Goal: Contribute content

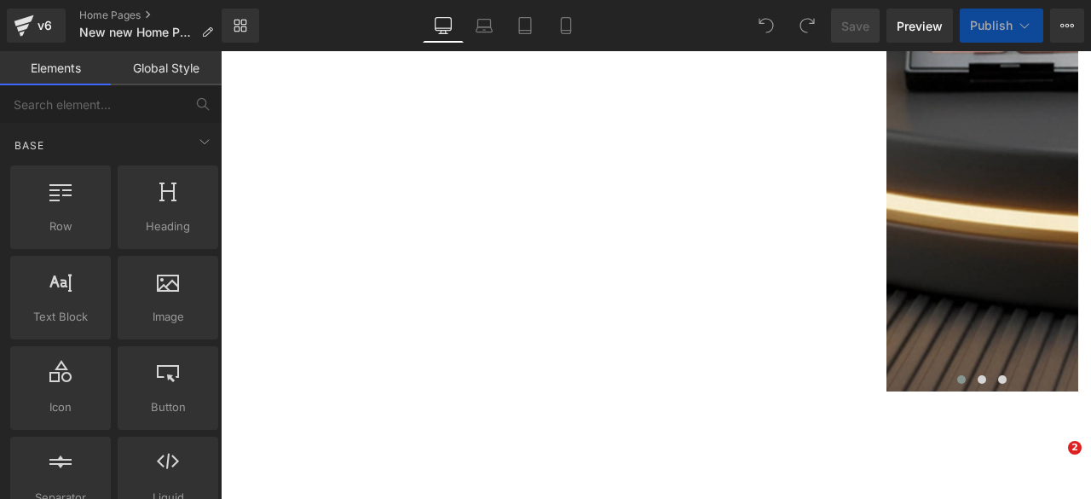
drag, startPoint x: 1088, startPoint y: 62, endPoint x: 712, endPoint y: 71, distance: 376.0
click at [477, 29] on icon at bounding box center [484, 25] width 17 height 17
click at [527, 27] on icon at bounding box center [524, 25] width 17 height 17
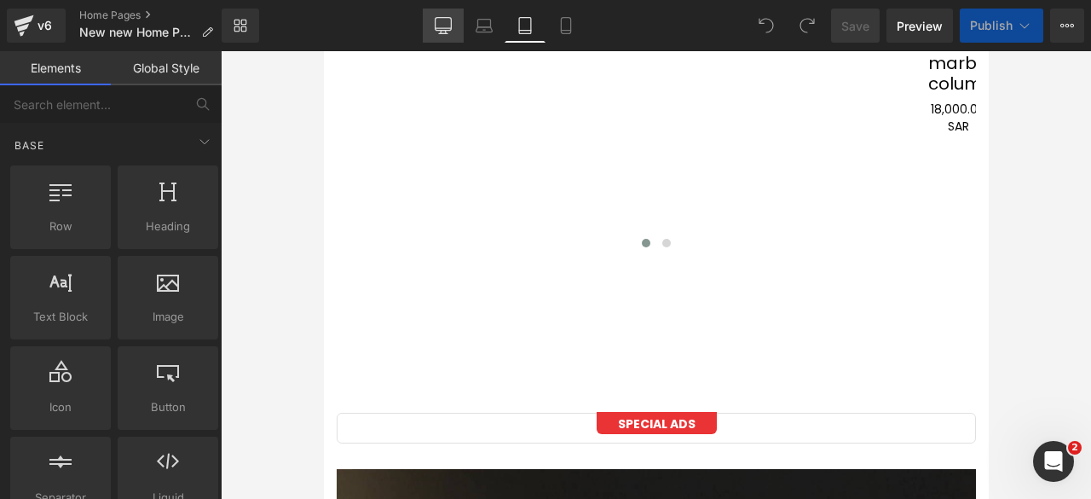
click at [441, 29] on icon at bounding box center [443, 25] width 17 height 17
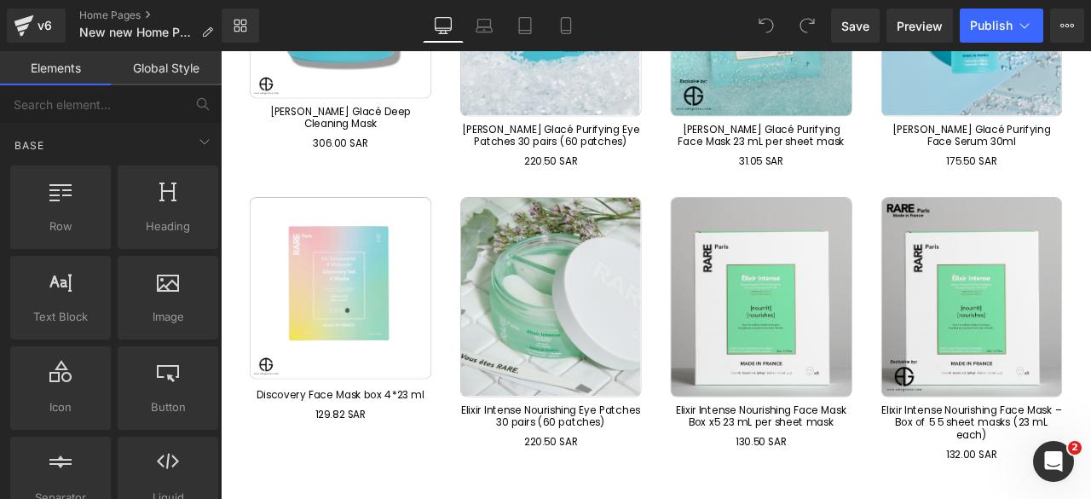
scroll to position [8869, 0]
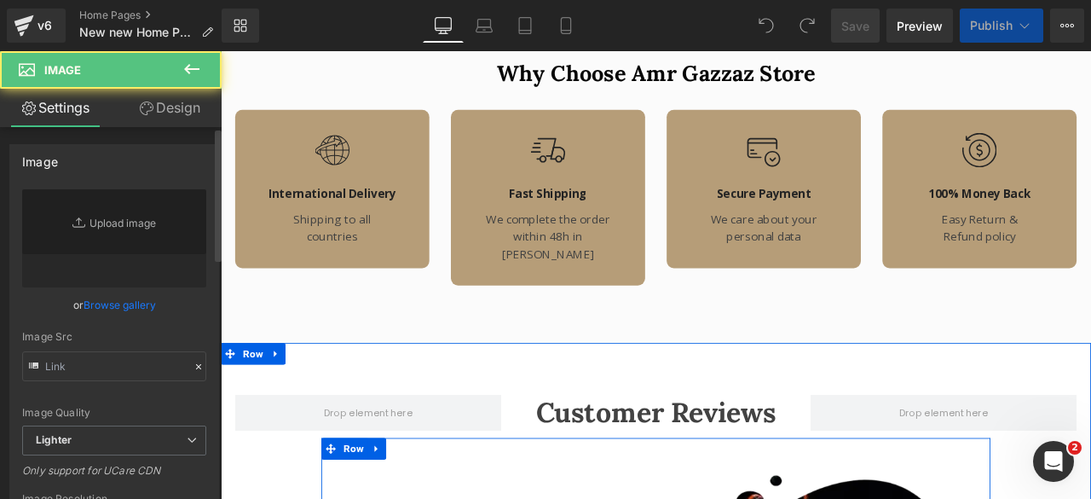
click at [130, 303] on link "Browse gallery" at bounding box center [120, 305] width 72 height 30
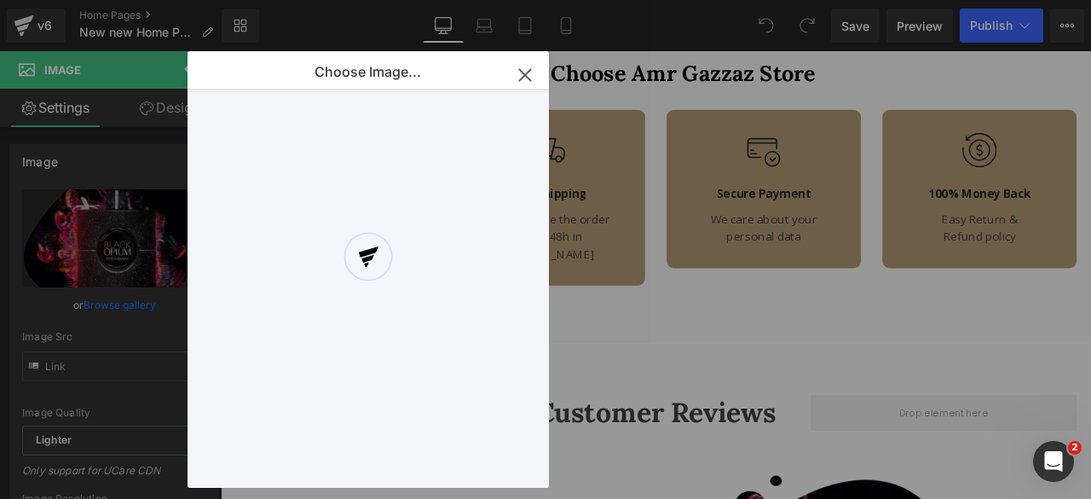
type input "[URL][DOMAIN_NAME]"
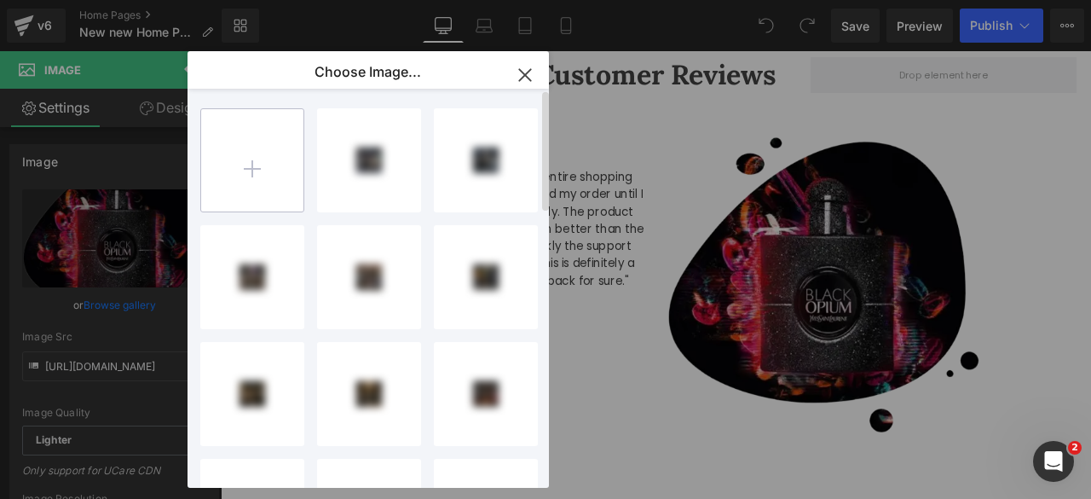
click at [257, 177] on input "file" at bounding box center [252, 160] width 102 height 102
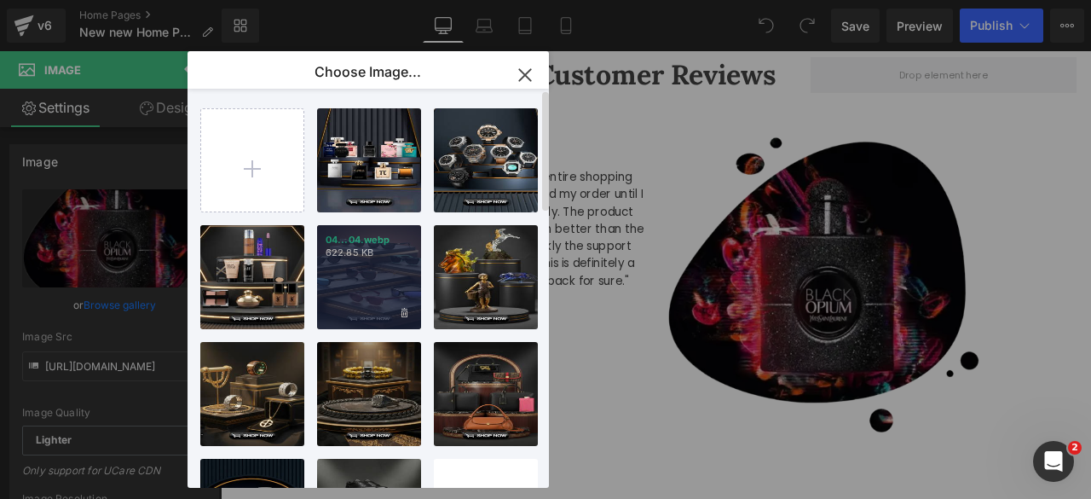
type input "C:\fakepath\logo.webp"
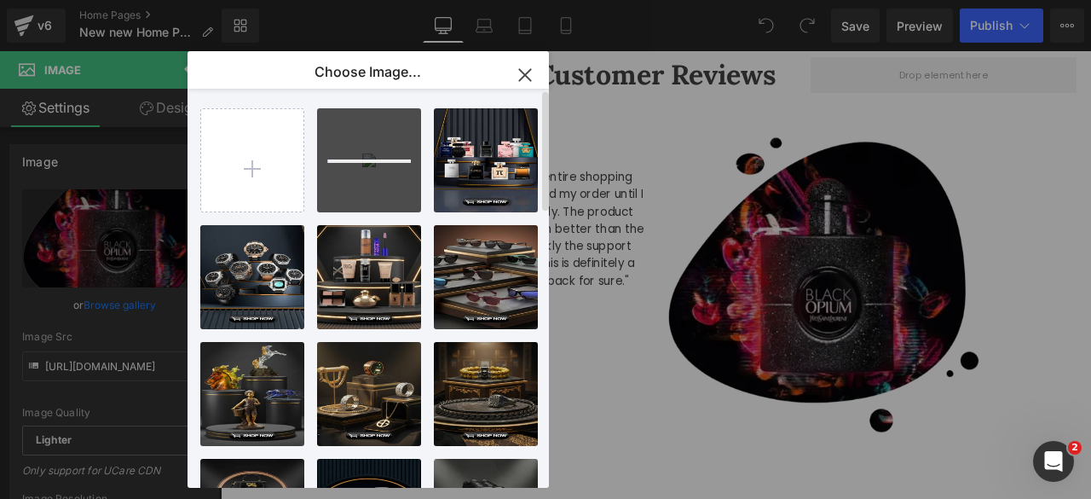
scroll to position [0, 0]
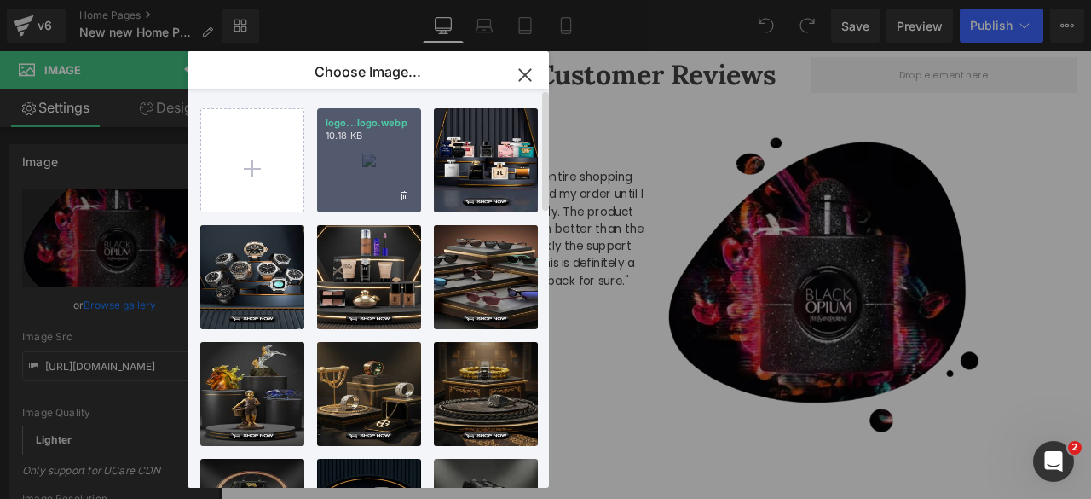
click at [368, 160] on div "logo...logo.webp 10.18 KB" at bounding box center [369, 160] width 104 height 104
type input "[URL][DOMAIN_NAME]"
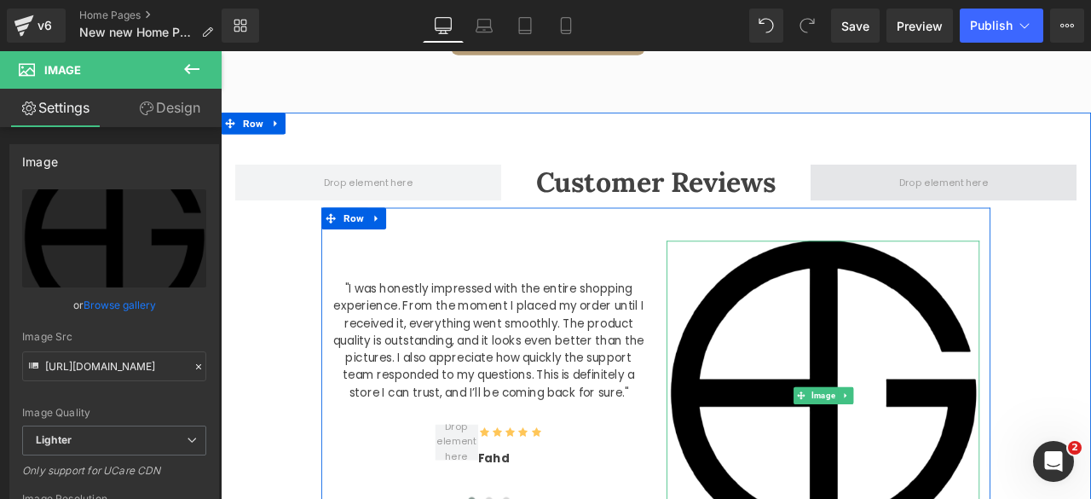
scroll to position [9140, 0]
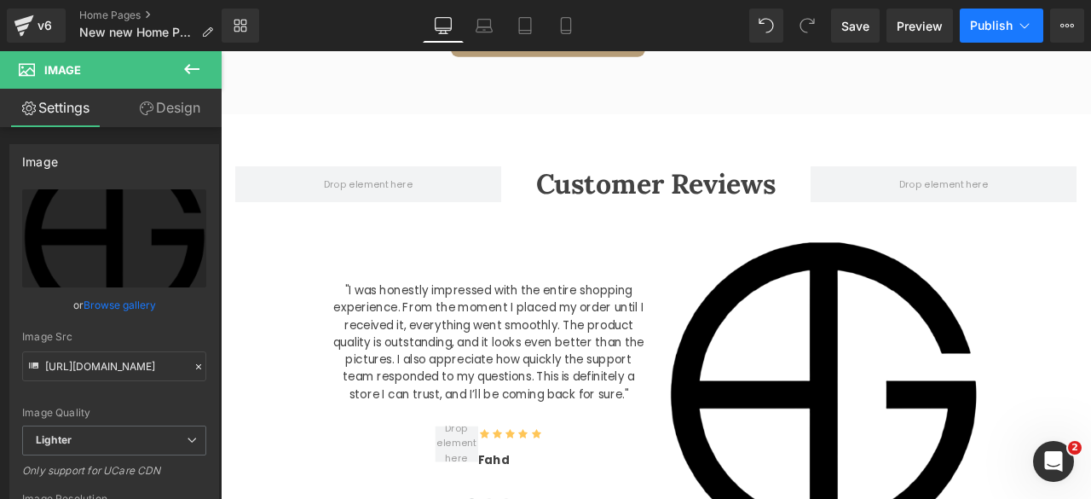
click at [1003, 26] on span "Publish" at bounding box center [991, 26] width 43 height 14
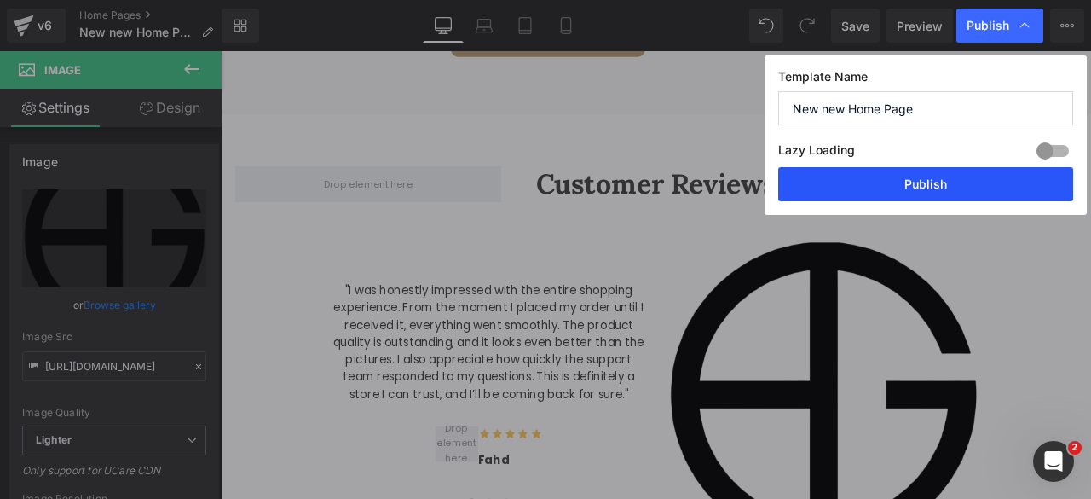
click at [932, 184] on button "Publish" at bounding box center [925, 184] width 295 height 34
